Goal: Information Seeking & Learning: Learn about a topic

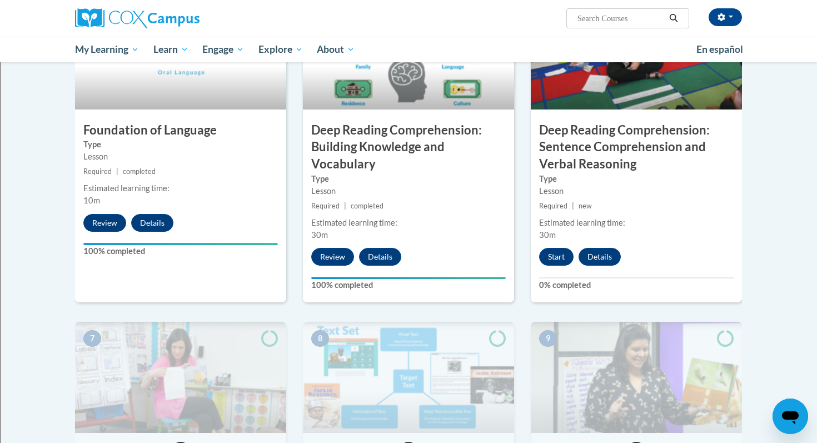
scroll to position [593, 0]
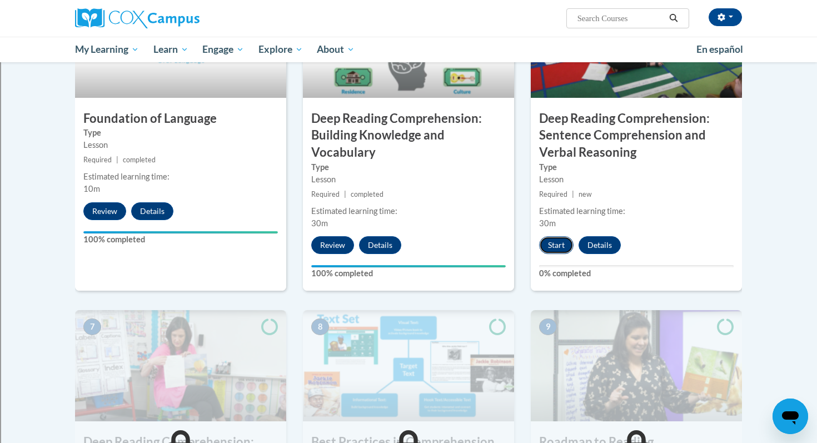
click at [560, 246] on button "Start" at bounding box center [556, 245] width 34 height 18
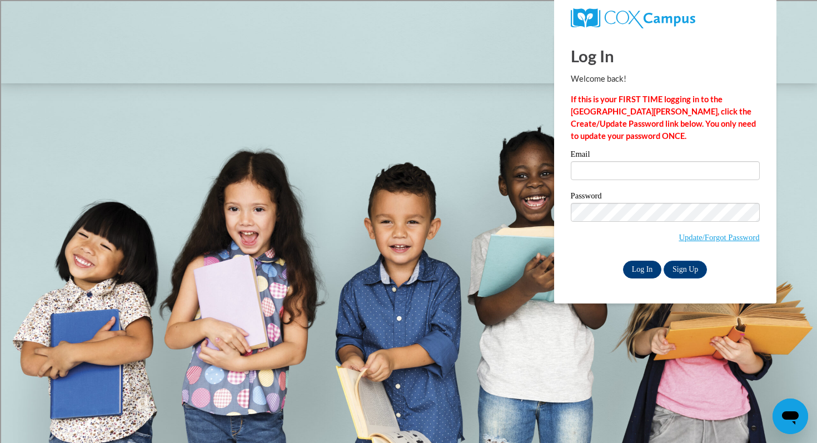
type input "connerm@mcfsd.org"
click at [637, 269] on input "Log In" at bounding box center [642, 270] width 39 height 18
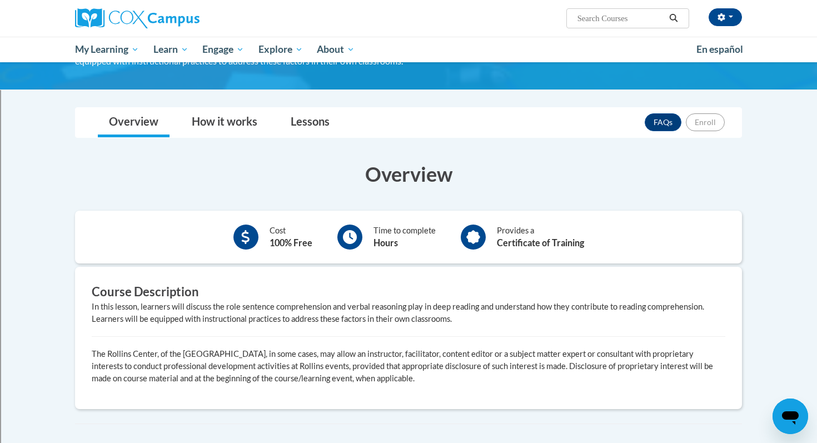
scroll to position [163, 0]
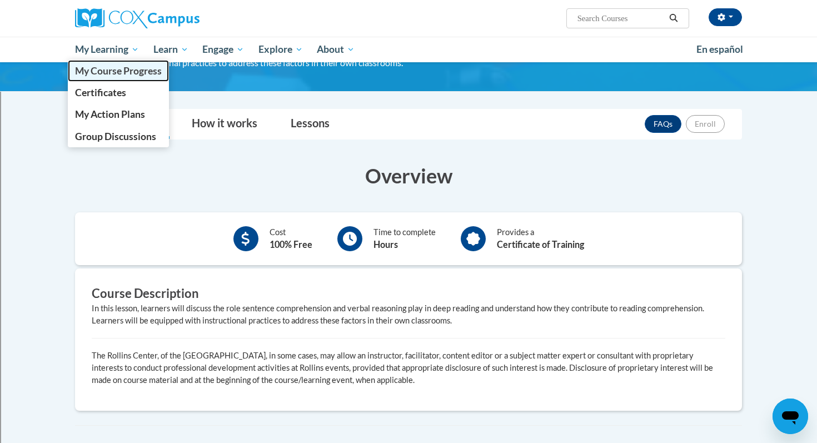
click at [102, 77] on link "My Course Progress" at bounding box center [118, 71] width 101 height 22
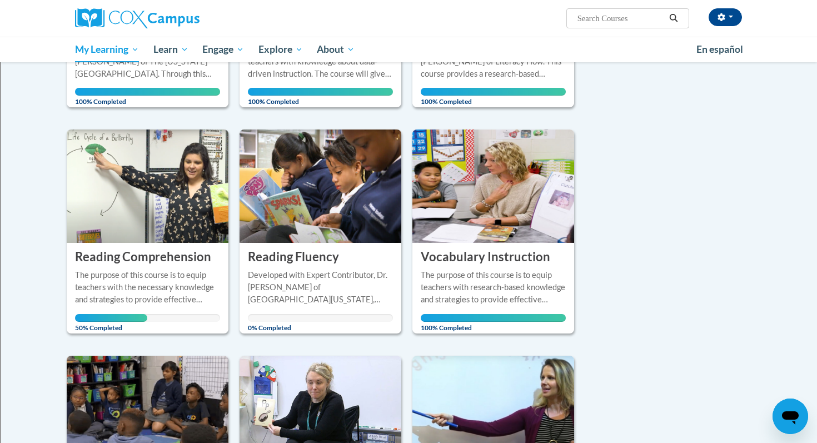
scroll to position [468, 0]
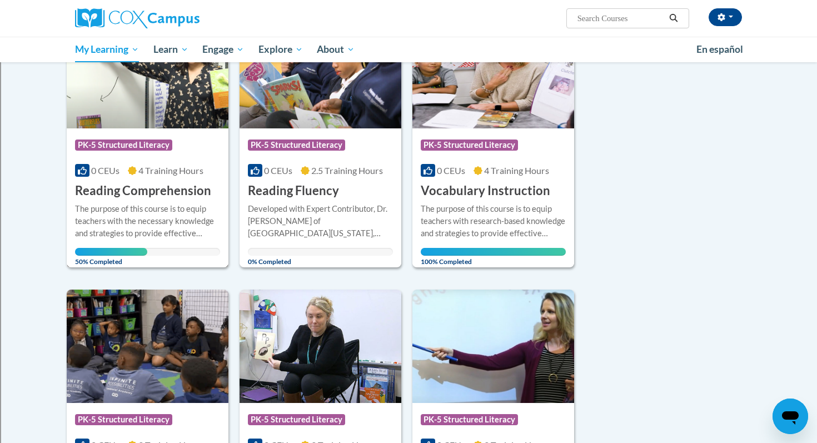
click at [124, 192] on h3 "Reading Comprehension" at bounding box center [143, 190] width 136 height 17
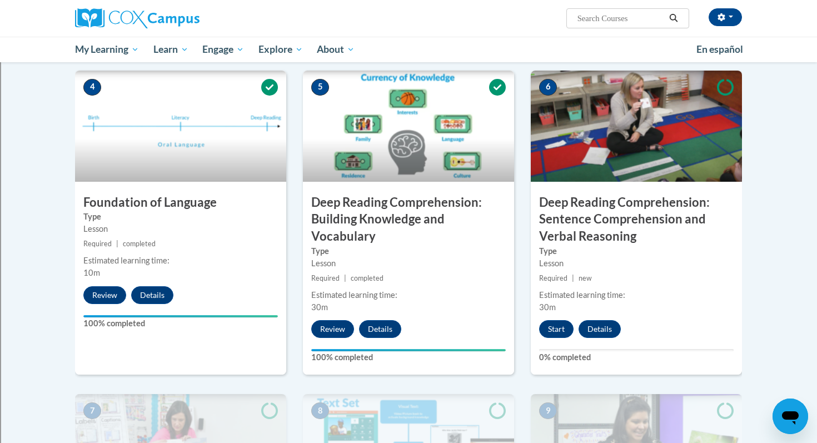
scroll to position [510, 0]
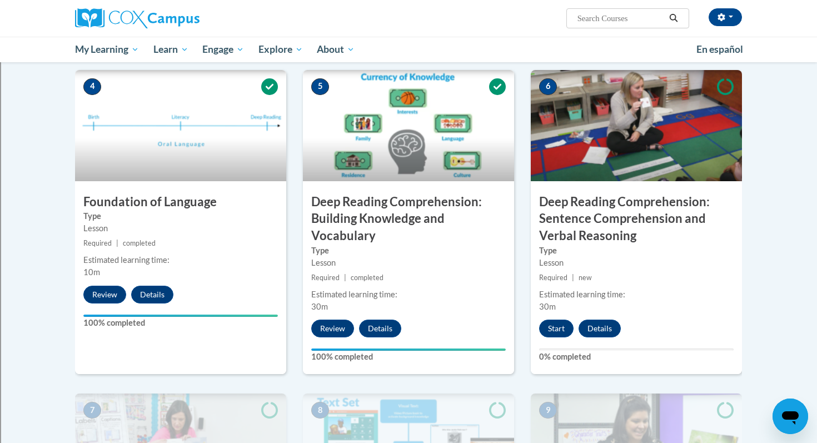
click at [554, 338] on div "6 Deep Reading Comprehension: Sentence Comprehension and Verbal Reasoning Type …" at bounding box center [636, 222] width 211 height 304
click at [556, 326] on button "Start" at bounding box center [556, 328] width 34 height 18
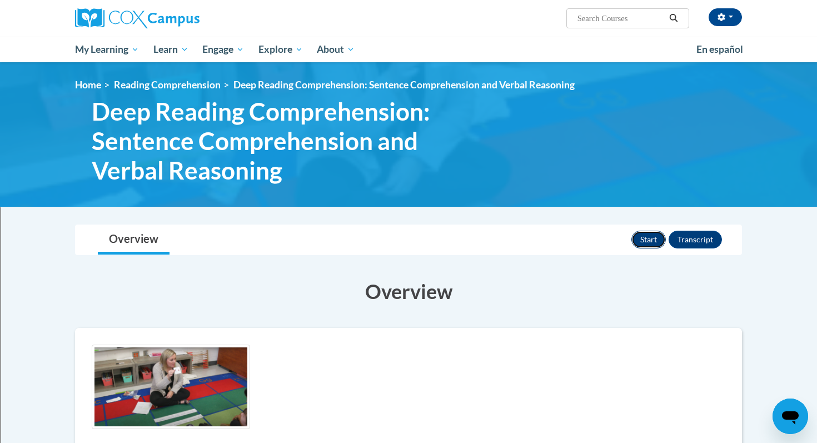
click at [642, 244] on button "Start" at bounding box center [648, 240] width 34 height 18
